Goal: Find specific page/section

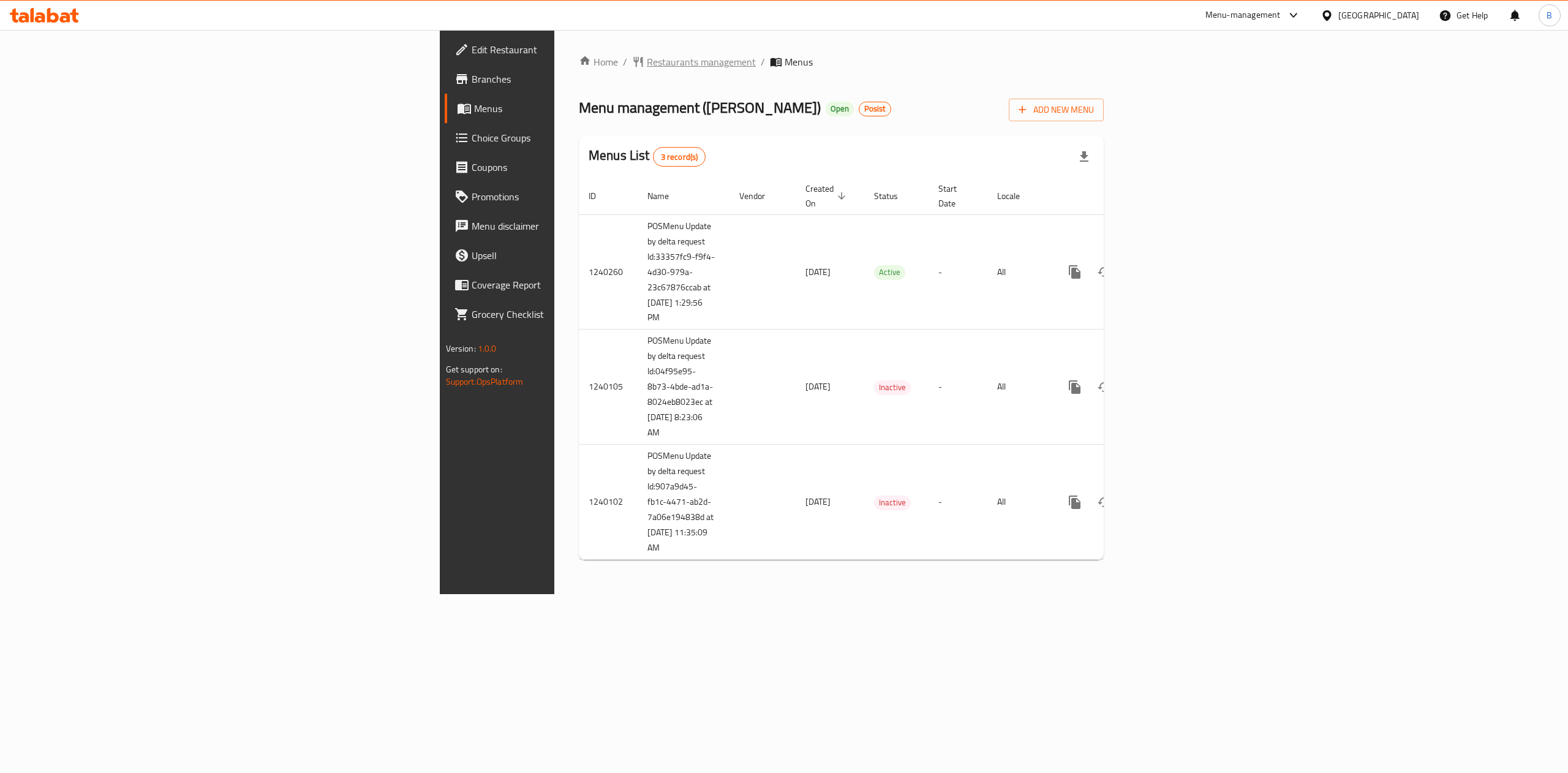
click at [647, 55] on span "Restaurants management" at bounding box center [701, 62] width 109 height 15
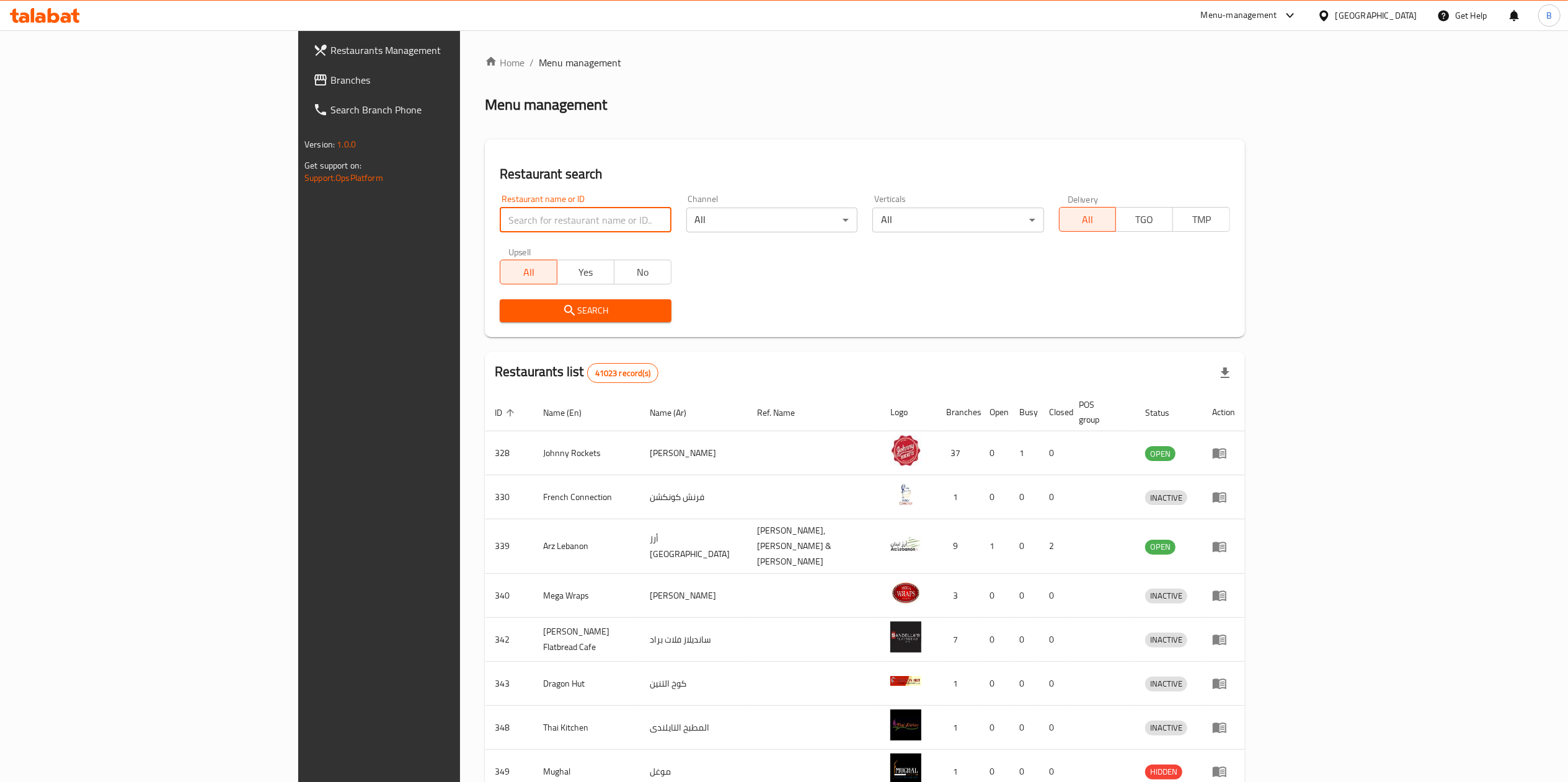
click at [499, 228] on input "search" at bounding box center [585, 219] width 171 height 25
paste input "701951"
type input "701951"
click button "Search" at bounding box center [585, 311] width 171 height 23
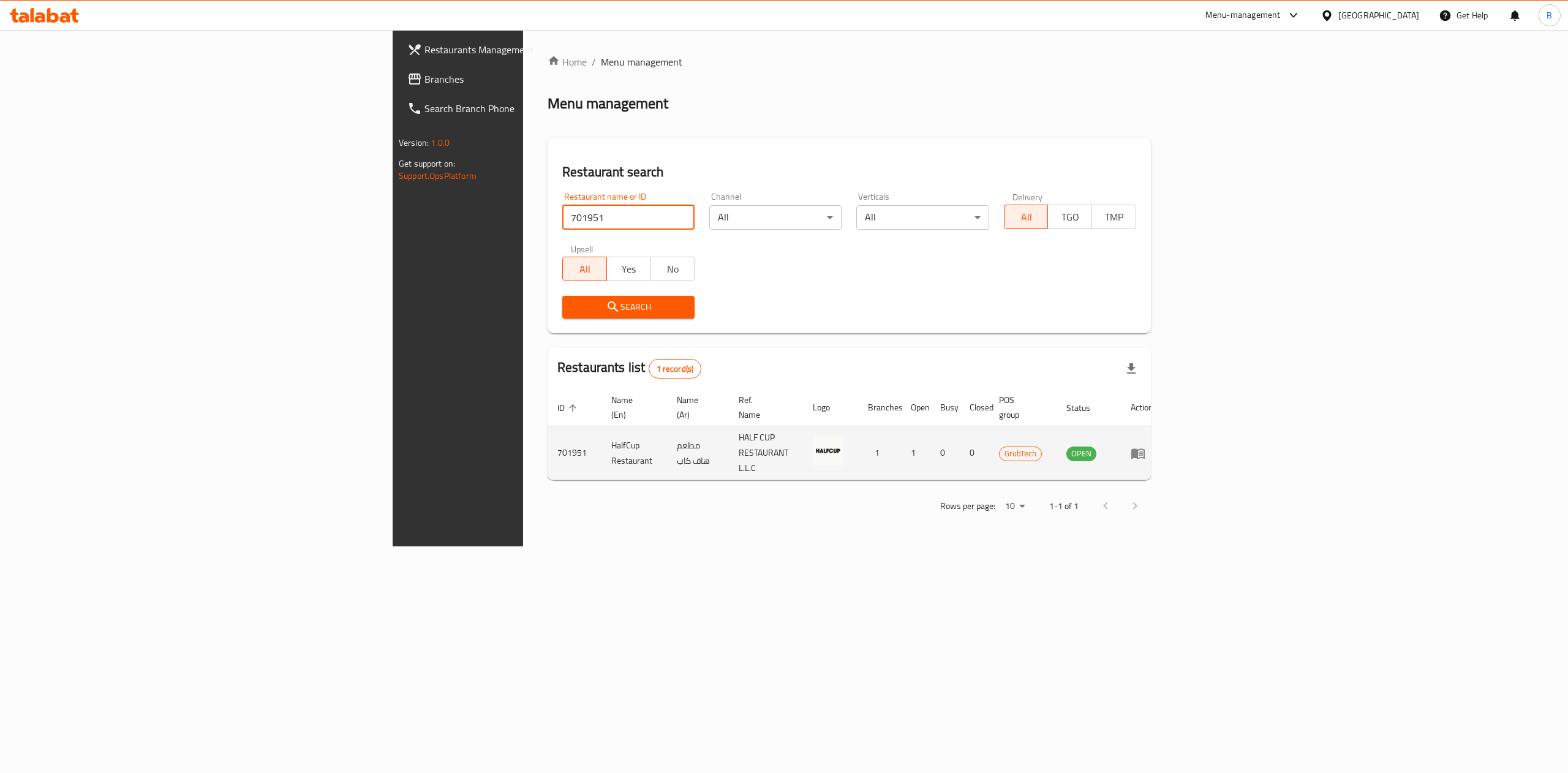
click at [1153, 446] on link "enhanced table" at bounding box center [1141, 453] width 23 height 15
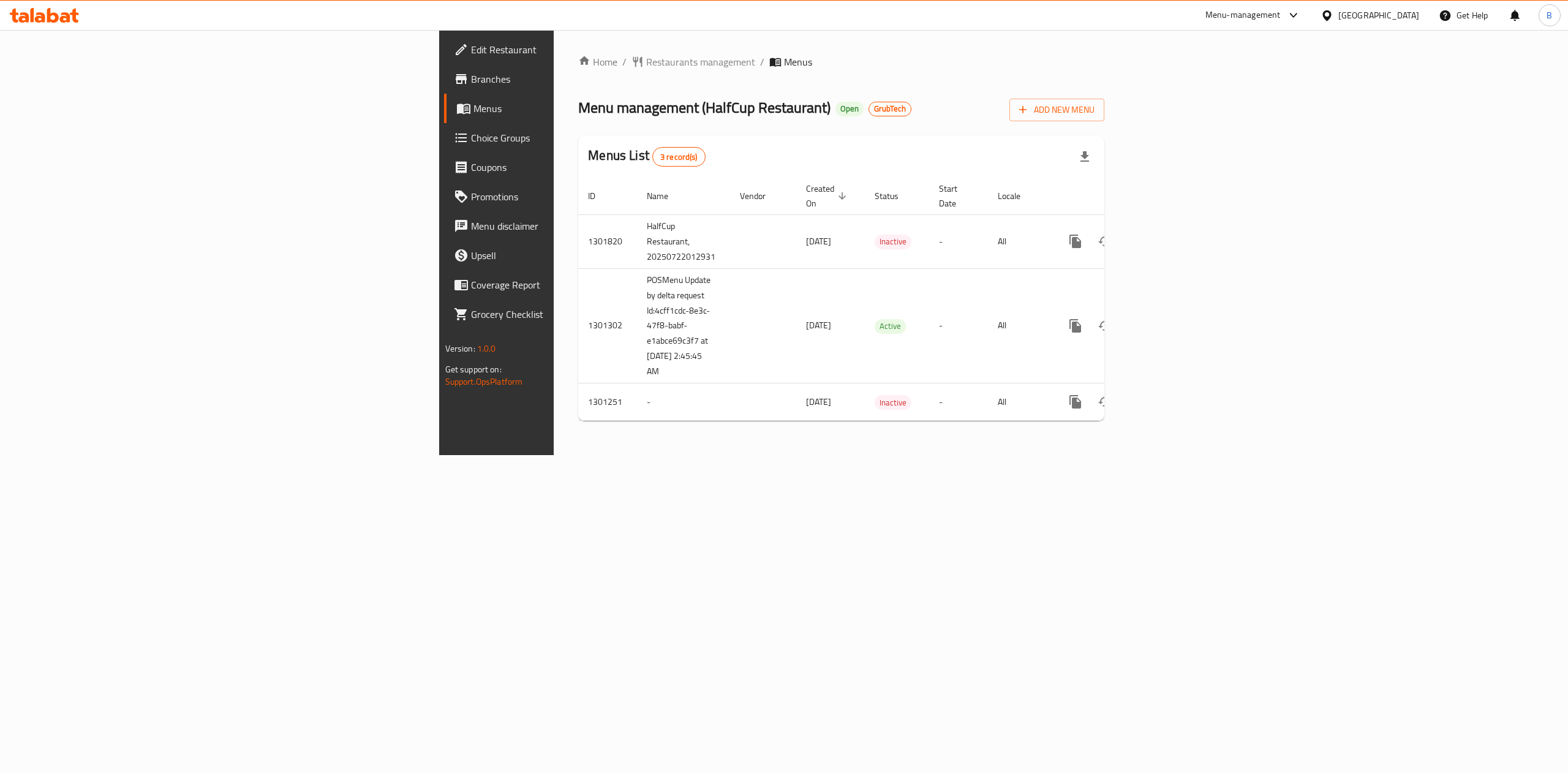
click at [471, 79] on span "Branches" at bounding box center [581, 78] width 221 height 15
